Goal: Task Accomplishment & Management: Use online tool/utility

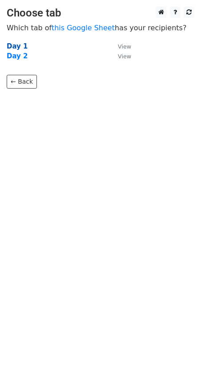
click at [20, 44] on strong "Day 1" at bounding box center [17, 46] width 21 height 8
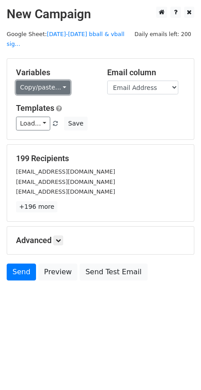
click at [44, 81] on link "Copy/paste..." at bounding box center [43, 88] width 54 height 14
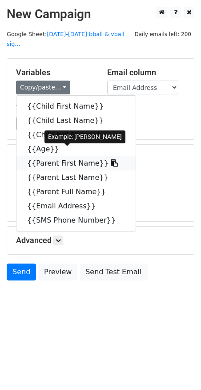
click at [78, 156] on link "{{Parent First Name}}" at bounding box center [75, 163] width 119 height 14
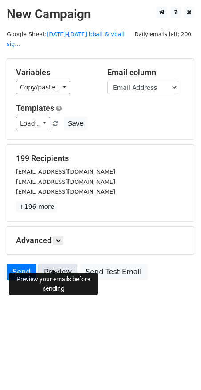
click at [61, 263] on link "Preview" at bounding box center [57, 271] width 39 height 17
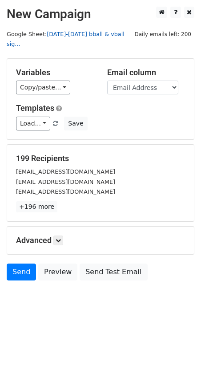
click at [69, 33] on link "[DATE]-[DATE] bball & vball sig..." at bounding box center [66, 39] width 118 height 17
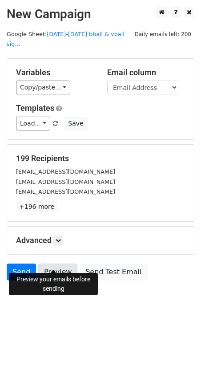
click at [61, 263] on link "Preview" at bounding box center [57, 271] width 39 height 17
click at [57, 263] on link "Preview" at bounding box center [57, 271] width 39 height 17
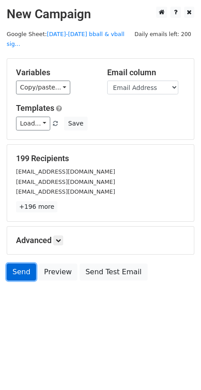
click at [20, 263] on link "Send" at bounding box center [21, 271] width 29 height 17
